Goal: Task Accomplishment & Management: Use online tool/utility

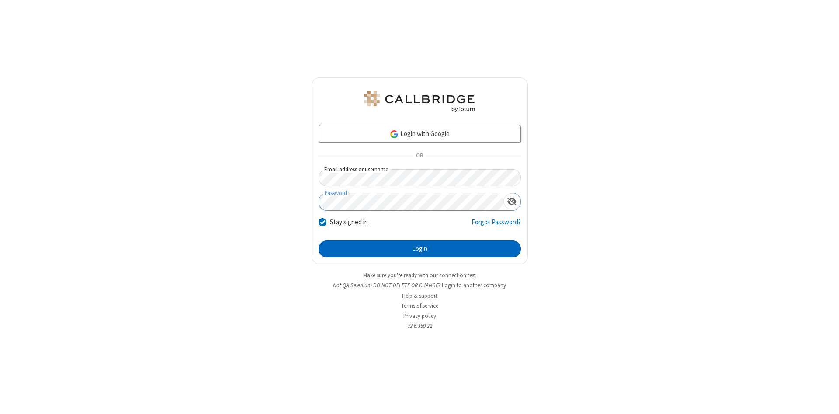
click at [420, 249] on button "Login" at bounding box center [420, 248] width 202 height 17
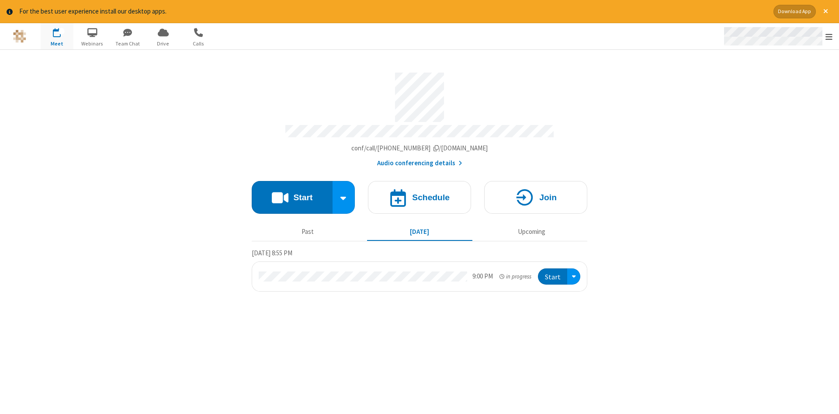
click at [829, 37] on span "Open menu" at bounding box center [829, 36] width 7 height 9
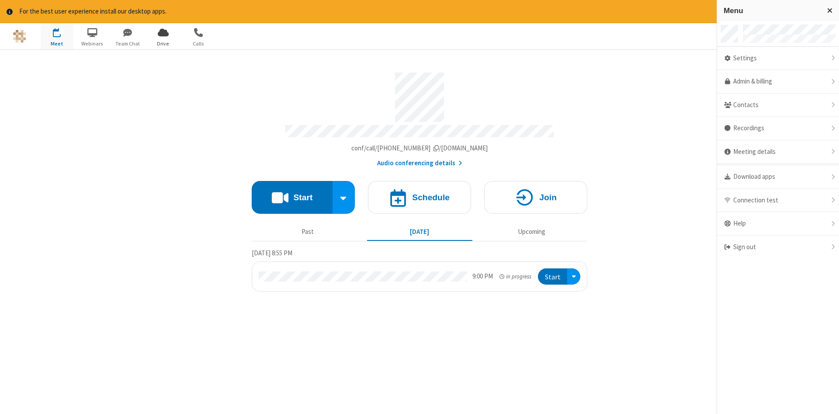
click at [163, 43] on span "Drive" at bounding box center [163, 44] width 33 height 8
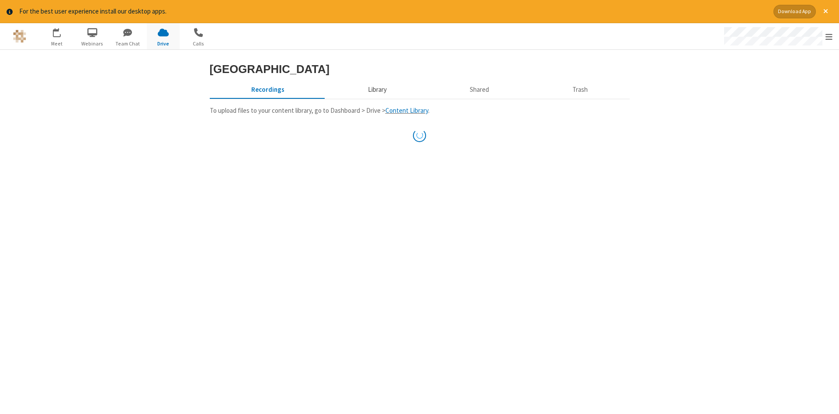
click at [376, 98] on button "Library" at bounding box center [377, 90] width 102 height 17
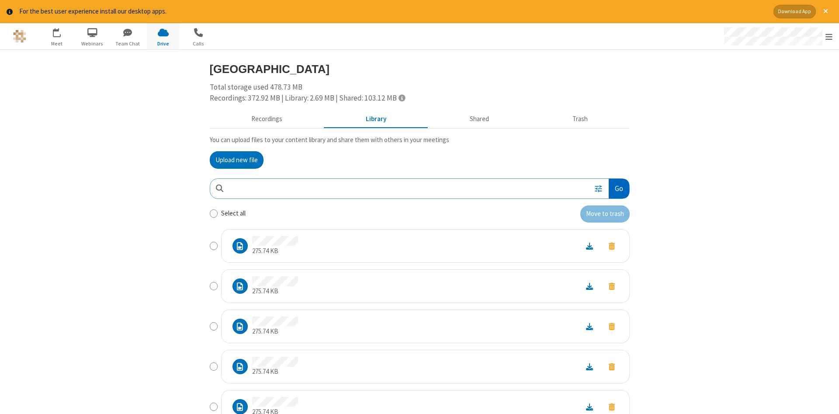
click at [619, 188] on button "Go" at bounding box center [619, 189] width 20 height 20
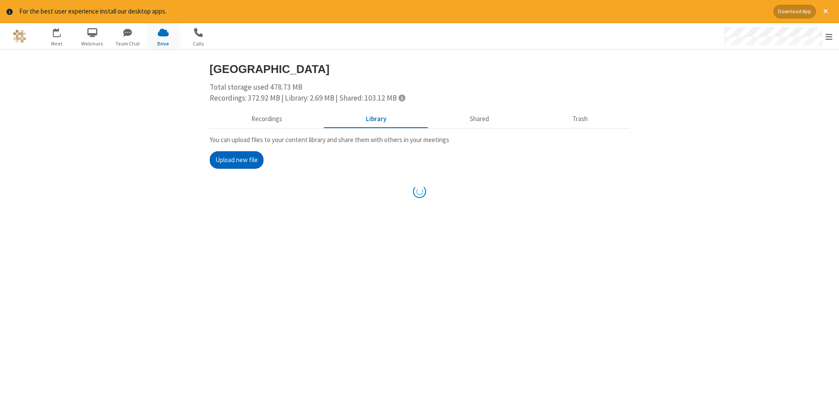
click at [236, 160] on button "Upload new file" at bounding box center [237, 159] width 54 height 17
